Goal: Use online tool/utility: Use online tool/utility

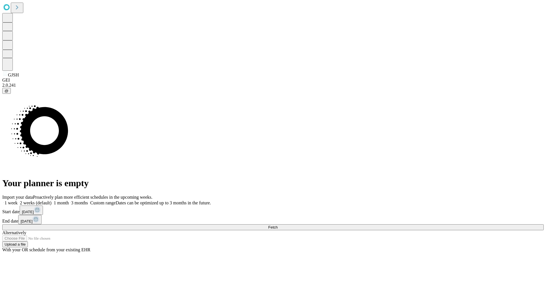
click at [278, 225] on span "Fetch" at bounding box center [272, 227] width 9 height 4
